Goal: Transaction & Acquisition: Purchase product/service

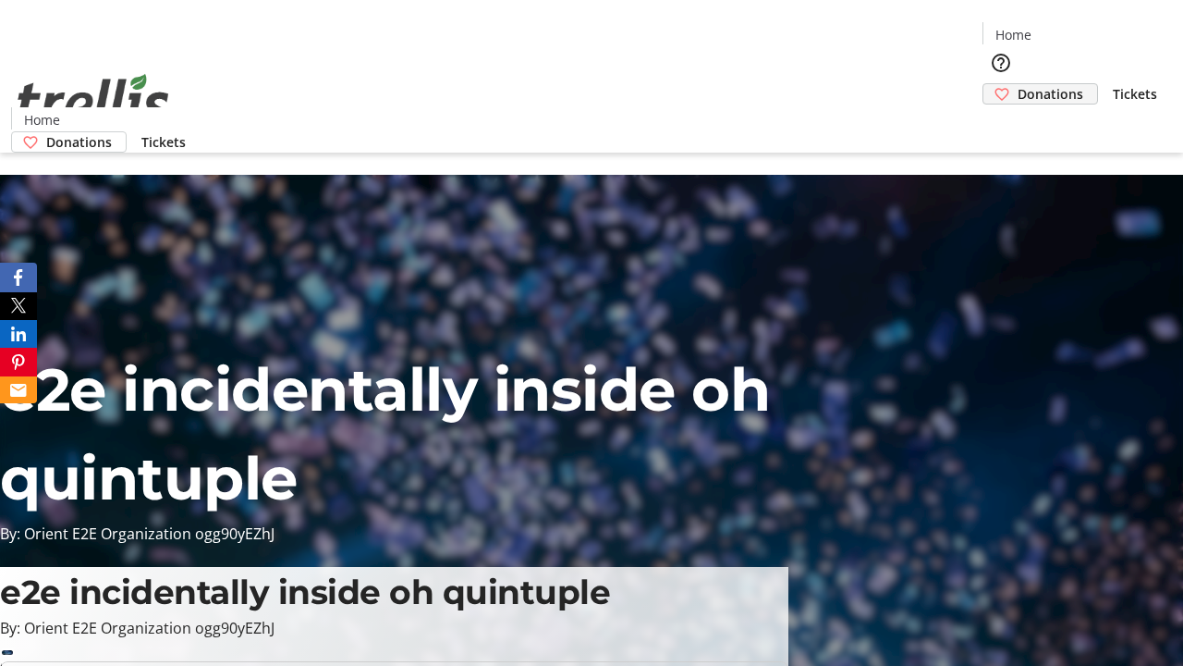
click at [1018, 84] on span "Donations" at bounding box center [1051, 93] width 66 height 19
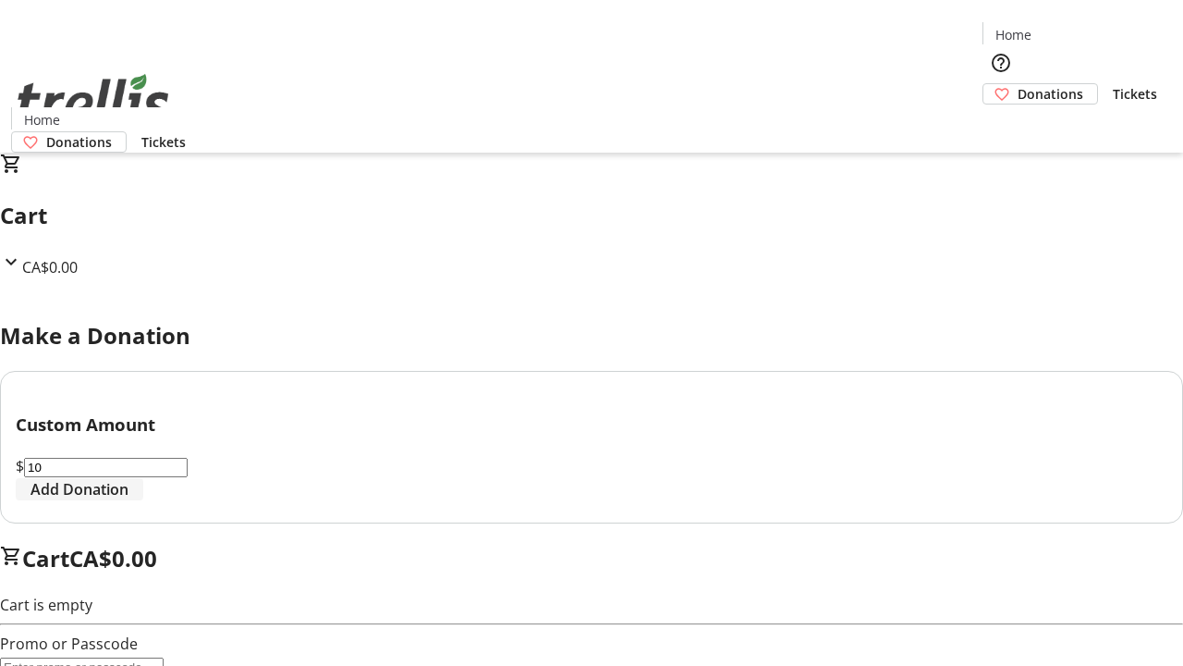
click at [128, 500] on span "Add Donation" at bounding box center [80, 489] width 98 height 22
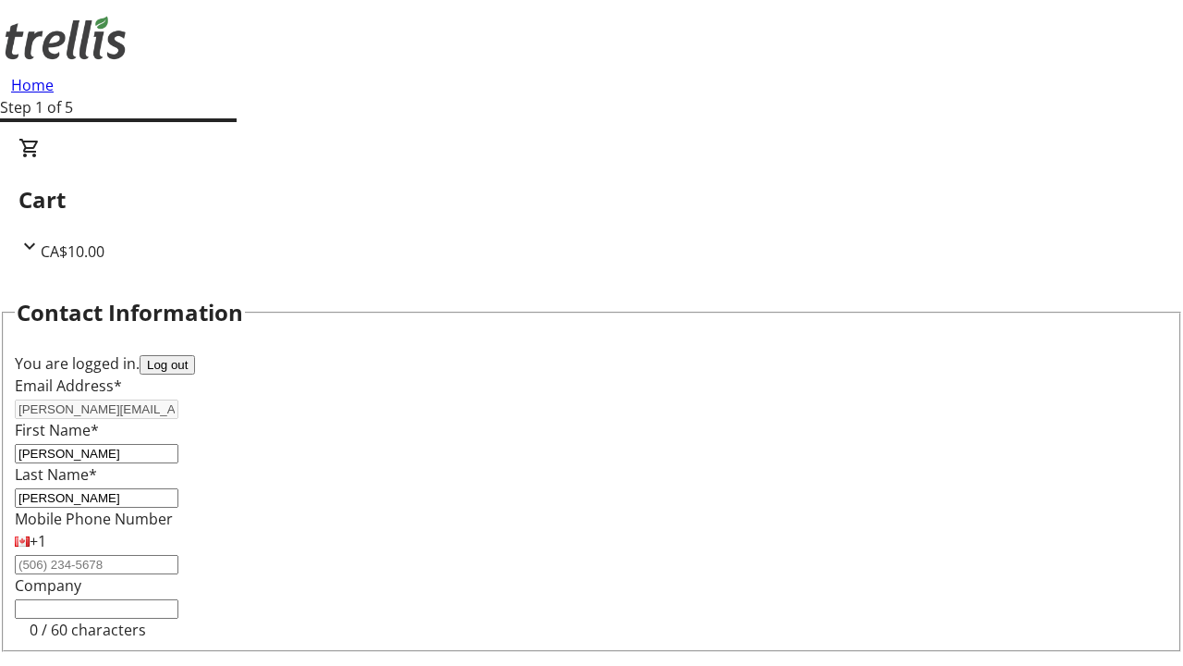
select select "CA"
click at [195, 355] on button "Log out" at bounding box center [167, 364] width 55 height 19
